Goal: Navigation & Orientation: Find specific page/section

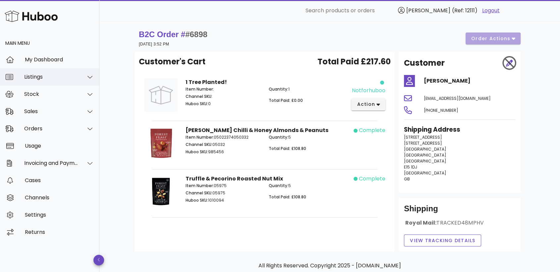
click at [56, 78] on div "Listings" at bounding box center [51, 77] width 54 height 6
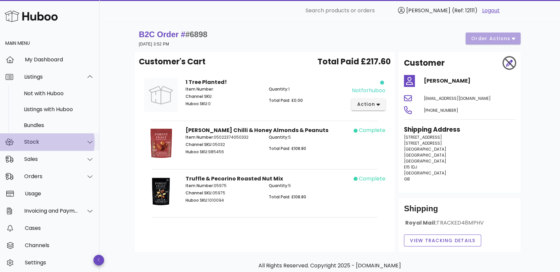
click at [48, 144] on div "Stock" at bounding box center [51, 142] width 54 height 6
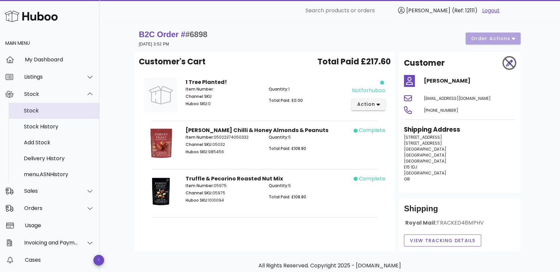
click at [46, 110] on div "Stock" at bounding box center [59, 110] width 70 height 6
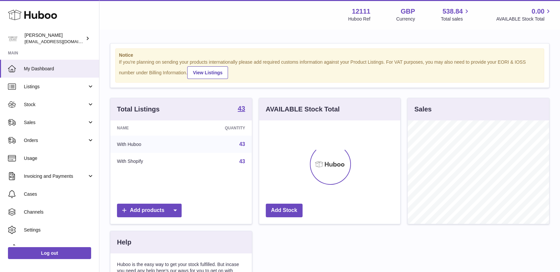
scroll to position [103, 141]
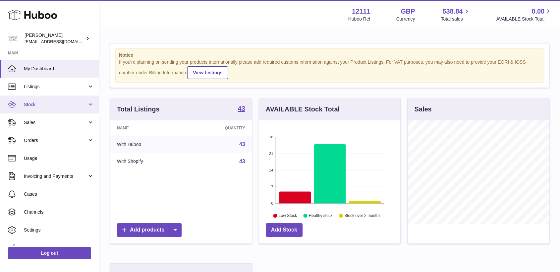
click at [39, 104] on span "Stock" at bounding box center [55, 104] width 63 height 6
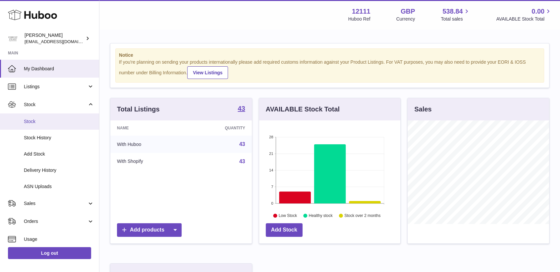
click at [38, 120] on span "Stock" at bounding box center [59, 121] width 70 height 6
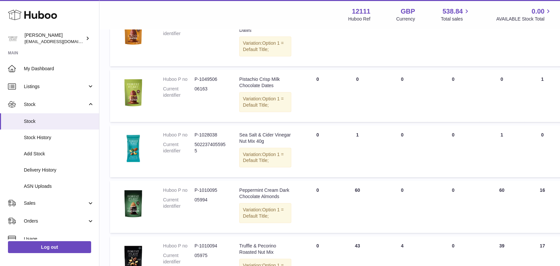
scroll to position [331, 0]
